Goal: Information Seeking & Learning: Learn about a topic

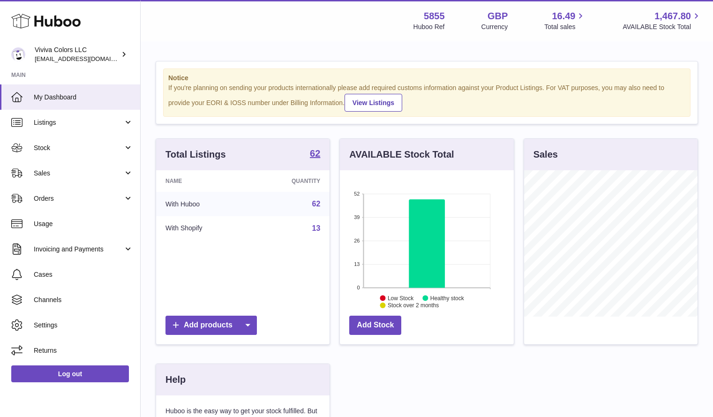
scroll to position [146, 176]
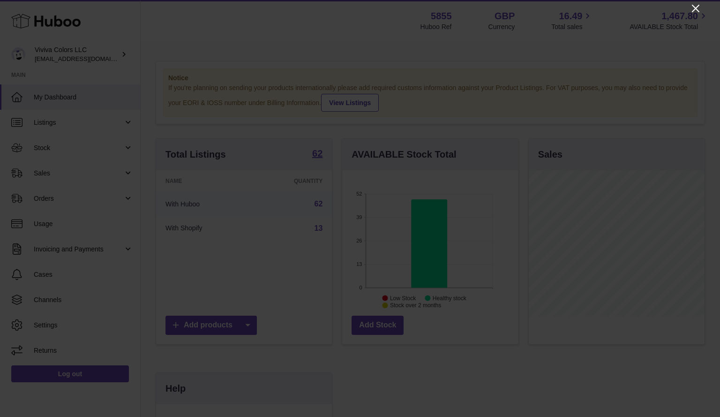
click at [691, 10] on icon "Close" at bounding box center [695, 8] width 11 height 11
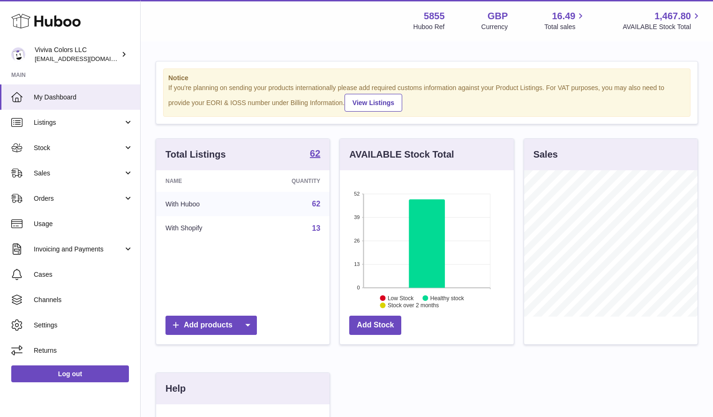
scroll to position [468796, 468769]
click at [74, 251] on span "Invoicing and Payments" at bounding box center [79, 249] width 90 height 9
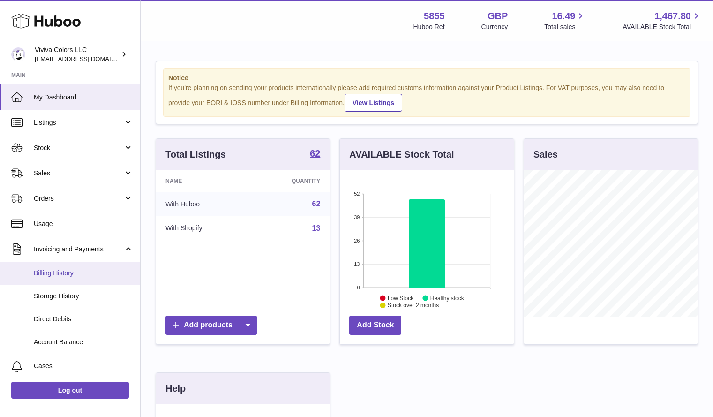
click at [55, 280] on link "Billing History" at bounding box center [70, 273] width 140 height 23
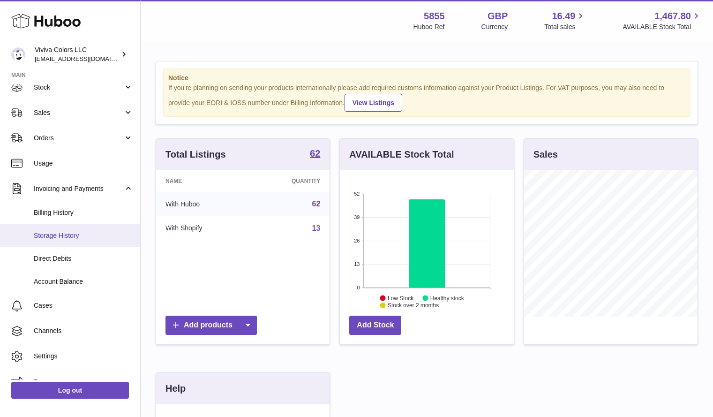
scroll to position [75, 0]
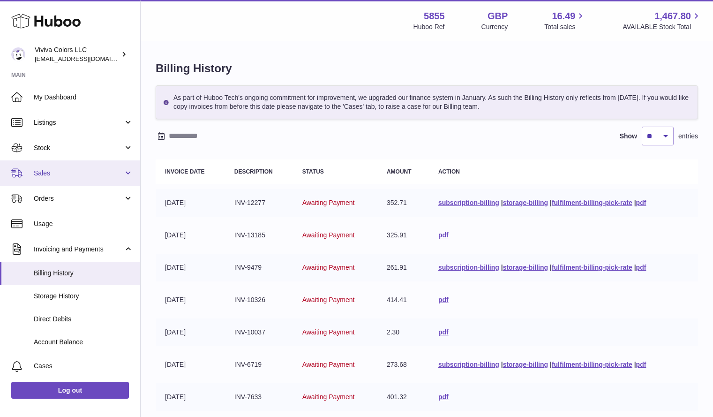
click at [87, 172] on span "Sales" at bounding box center [79, 173] width 90 height 9
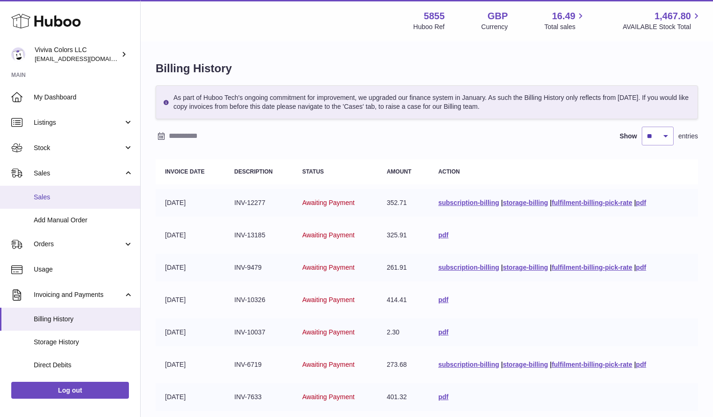
click at [76, 203] on link "Sales" at bounding box center [70, 197] width 140 height 23
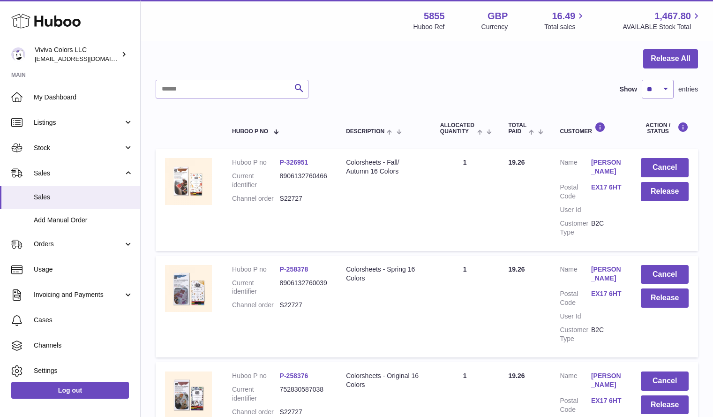
scroll to position [87, 0]
click at [282, 161] on link "P-326951" at bounding box center [294, 162] width 29 height 8
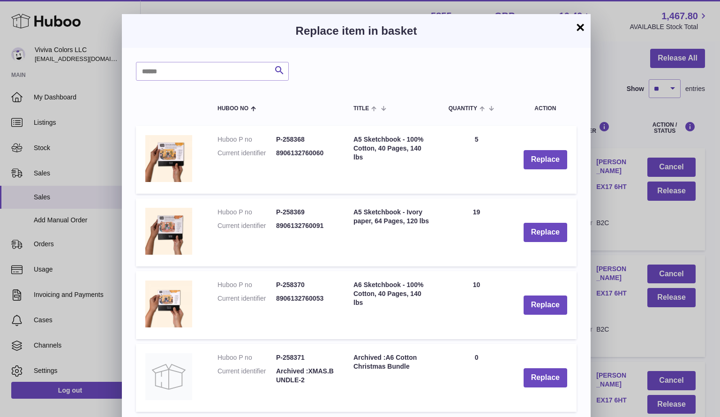
click at [578, 30] on button "×" at bounding box center [580, 27] width 11 height 11
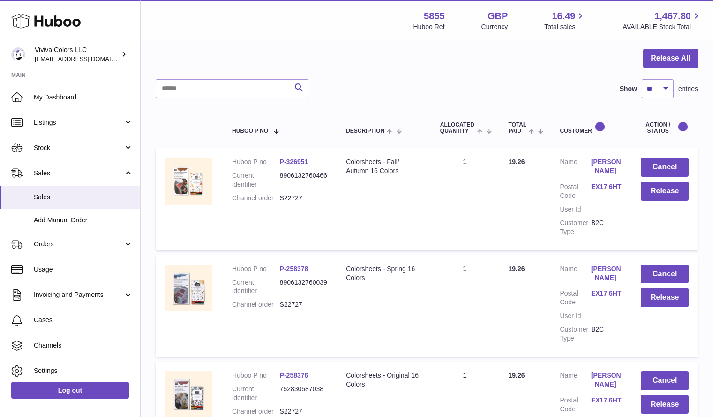
click at [295, 197] on dd "S22727" at bounding box center [304, 198] width 48 height 9
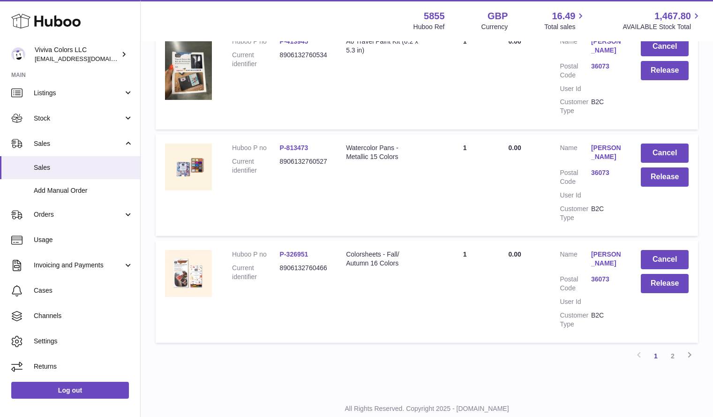
scroll to position [982, 0]
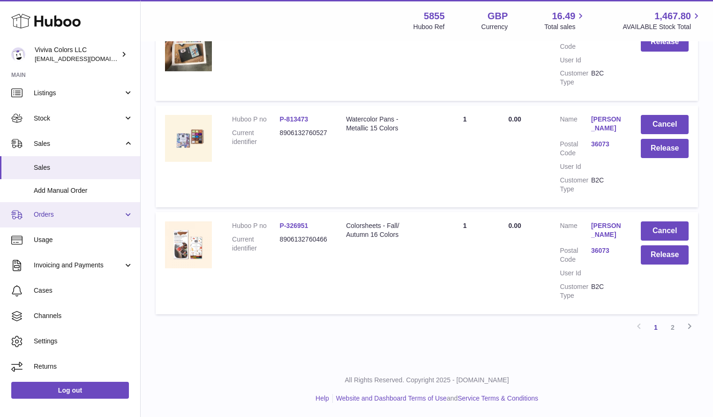
click at [62, 219] on span "Orders" at bounding box center [79, 214] width 90 height 9
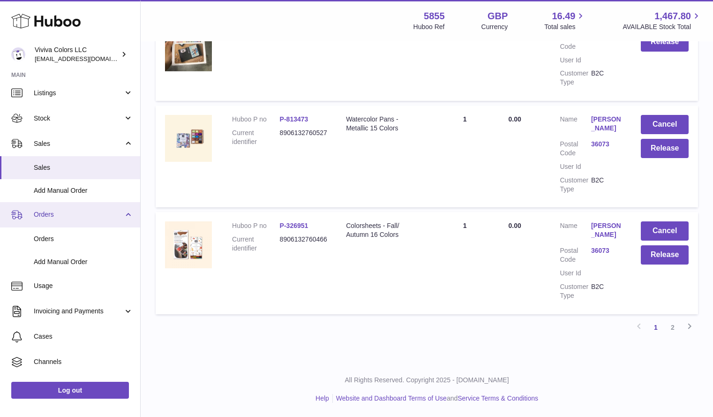
click at [62, 219] on span "Orders" at bounding box center [79, 214] width 90 height 9
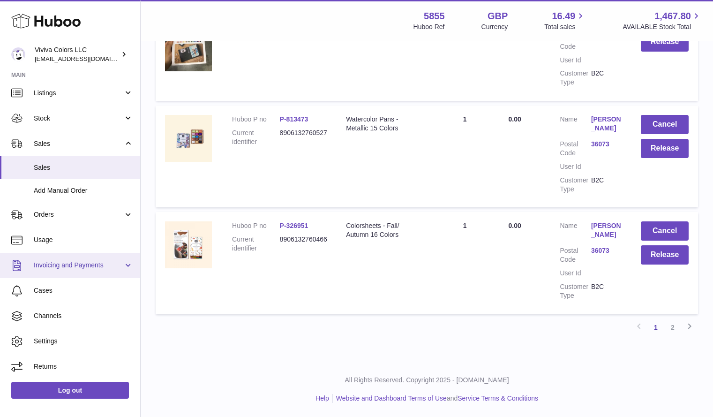
click at [57, 268] on span "Invoicing and Payments" at bounding box center [79, 265] width 90 height 9
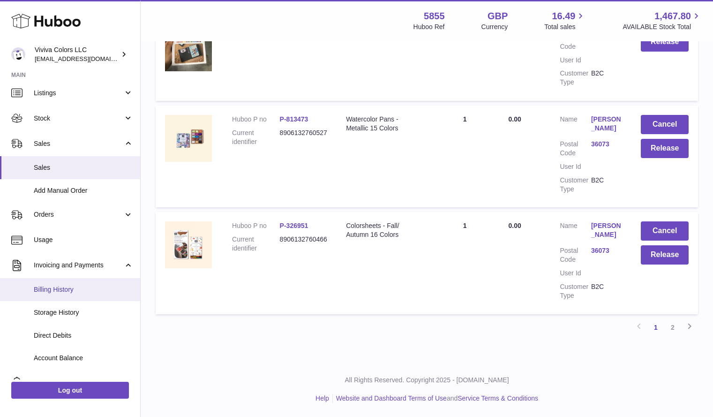
click at [63, 292] on span "Billing History" at bounding box center [83, 289] width 99 height 9
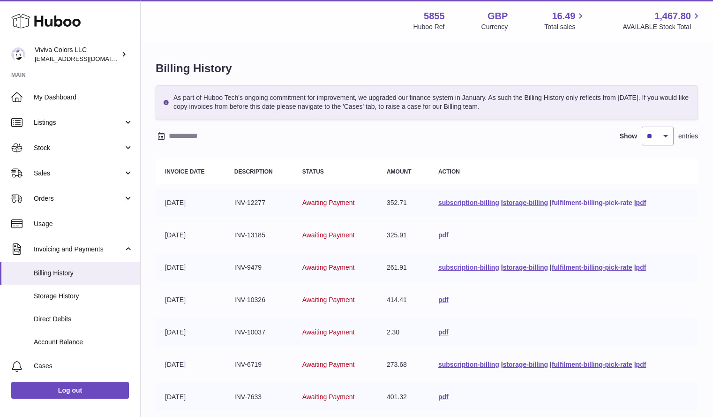
click at [618, 205] on link "fulfilment-billing-pick-rate" at bounding box center [592, 203] width 81 height 8
click at [331, 51] on div "Billing History As part of Huboo Tech's ongoing commitment for improvement, we …" at bounding box center [427, 298] width 573 height 513
